Goal: Use online tool/utility: Utilize a website feature to perform a specific function

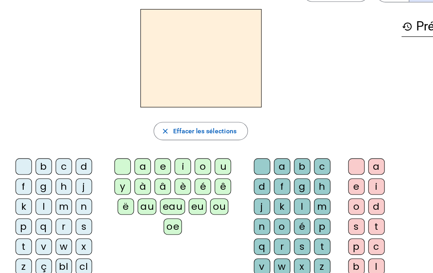
scroll to position [27, 0]
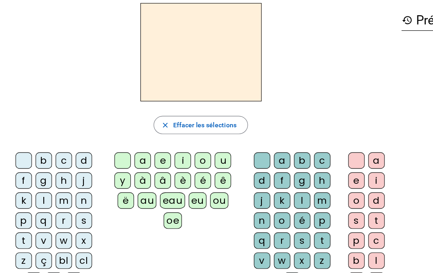
click at [50, 177] on div "m" at bounding box center [56, 182] width 14 height 14
click at [123, 140] on div "a" at bounding box center [125, 147] width 14 height 14
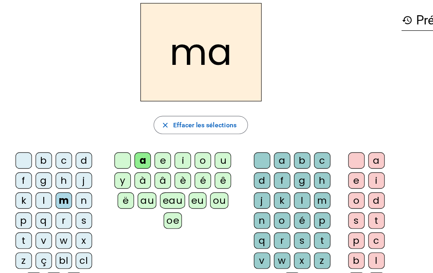
click at [165, 46] on h2 "ma" at bounding box center [176, 51] width 107 height 87
click at [60, 175] on div "m" at bounding box center [56, 182] width 14 height 14
click at [56, 175] on div "m" at bounding box center [56, 182] width 14 height 14
click at [57, 177] on div "m" at bounding box center [56, 182] width 14 height 14
click at [61, 175] on div "m" at bounding box center [56, 182] width 14 height 14
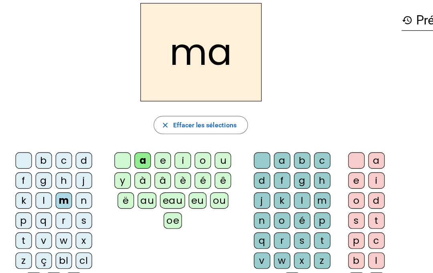
click at [35, 210] on div "v" at bounding box center [38, 217] width 14 height 14
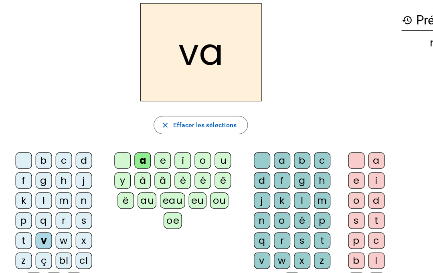
click at [22, 210] on div "t" at bounding box center [21, 217] width 14 height 14
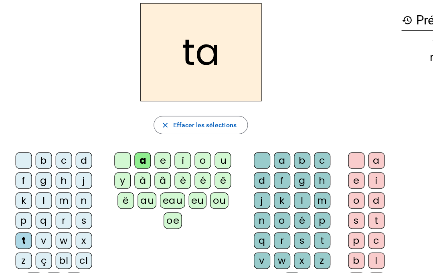
click at [39, 178] on div "l" at bounding box center [38, 182] width 14 height 14
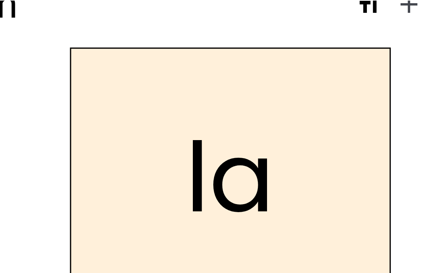
scroll to position [0, 0]
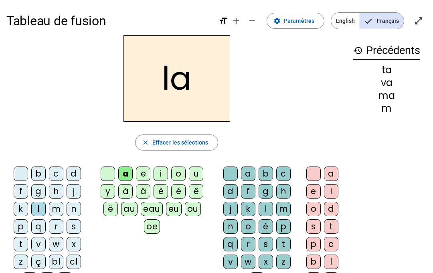
click at [101, 19] on h1 "Tableau de fusion" at bounding box center [108, 21] width 205 height 26
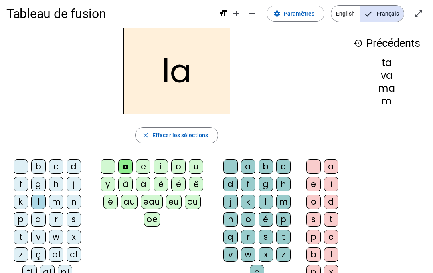
scroll to position [8, 0]
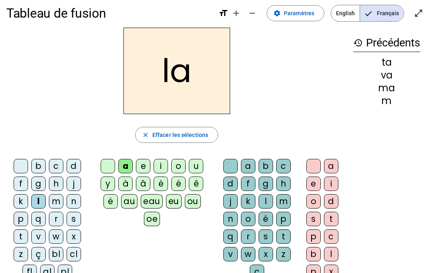
click at [80, 16] on h1 "Tableau de fusion" at bounding box center [108, 13] width 205 height 26
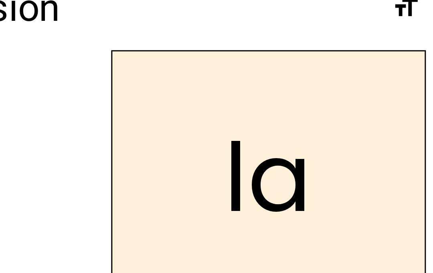
scroll to position [0, 0]
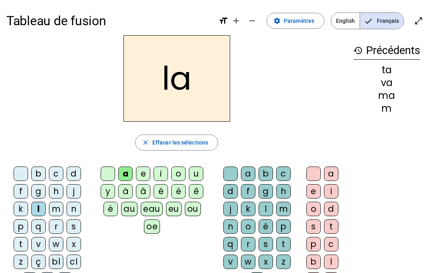
click at [148, 174] on div "e" at bounding box center [143, 174] width 14 height 14
click at [165, 74] on h2 "le" at bounding box center [176, 78] width 107 height 87
click at [80, 190] on div "j" at bounding box center [73, 191] width 14 height 14
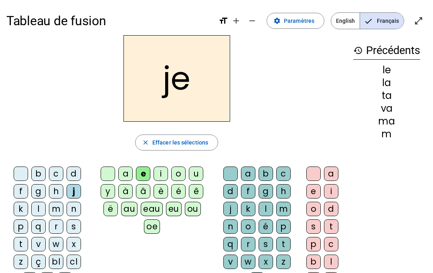
click at [34, 193] on div "g" at bounding box center [38, 191] width 14 height 14
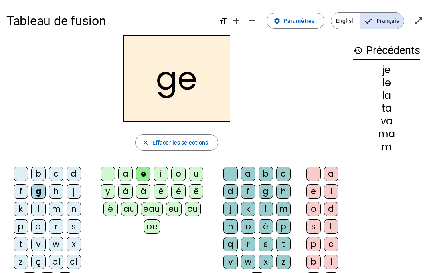
click at [70, 191] on div "j" at bounding box center [73, 191] width 14 height 14
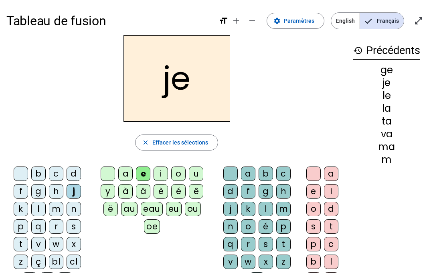
click at [75, 210] on div "n" at bounding box center [73, 209] width 14 height 14
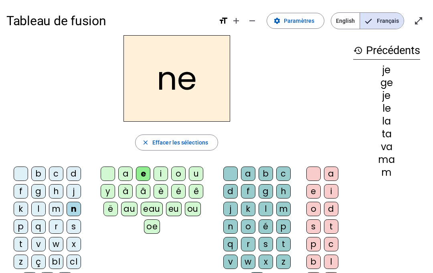
click at [34, 172] on div "b" at bounding box center [38, 174] width 14 height 14
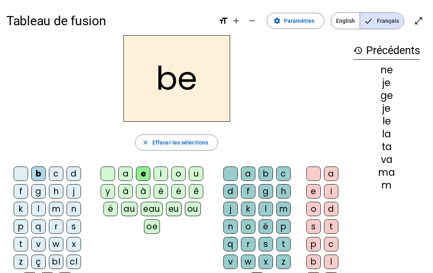
click at [71, 175] on div "d" at bounding box center [73, 174] width 14 height 14
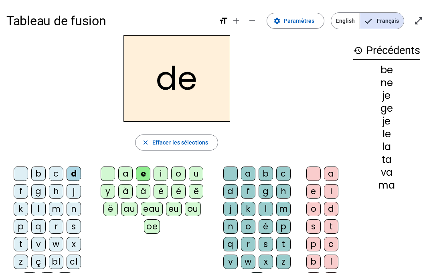
click at [44, 176] on div "b" at bounding box center [38, 174] width 14 height 14
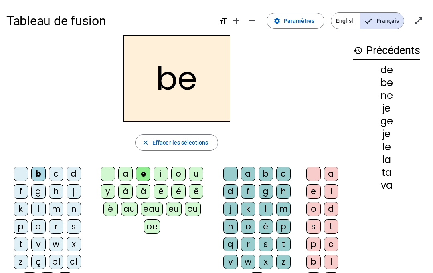
click at [77, 167] on div "d" at bounding box center [73, 174] width 14 height 14
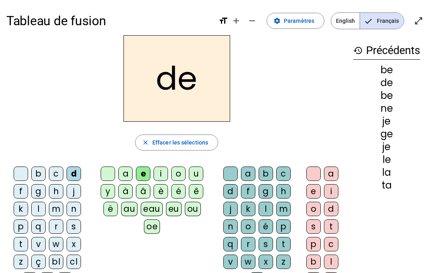
click at [188, 169] on letter-bubble "o" at bounding box center [180, 176] width 18 height 18
click at [199, 167] on div "u" at bounding box center [196, 174] width 14 height 14
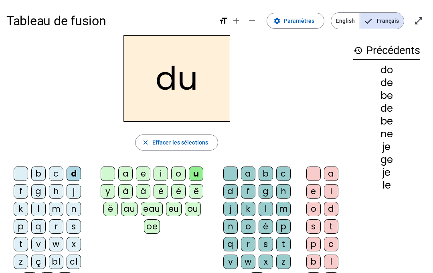
click at [19, 243] on div "t" at bounding box center [21, 244] width 14 height 14
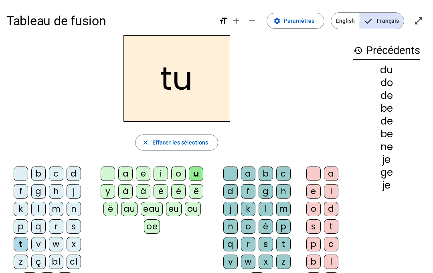
click at [36, 173] on div "b" at bounding box center [38, 174] width 14 height 14
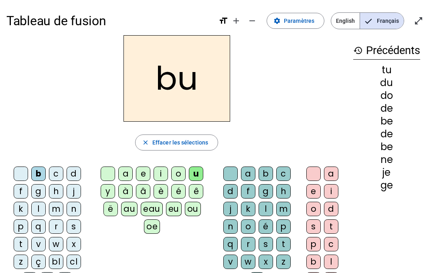
click at [151, 139] on span "button" at bounding box center [176, 142] width 82 height 19
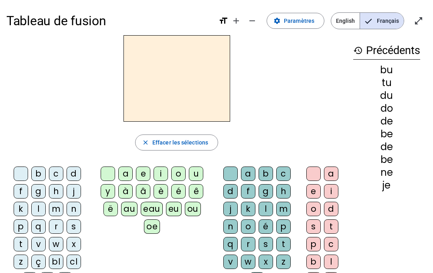
click at [36, 176] on div "b" at bounding box center [38, 174] width 14 height 14
click at [195, 174] on div "u" at bounding box center [196, 174] width 14 height 14
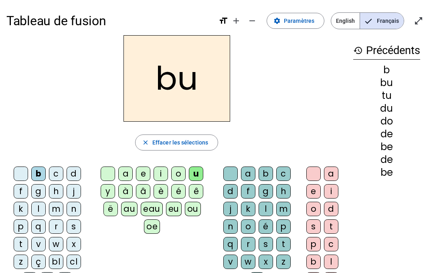
click at [263, 245] on div "s" at bounding box center [265, 244] width 14 height 14
